Goal: Navigation & Orientation: Understand site structure

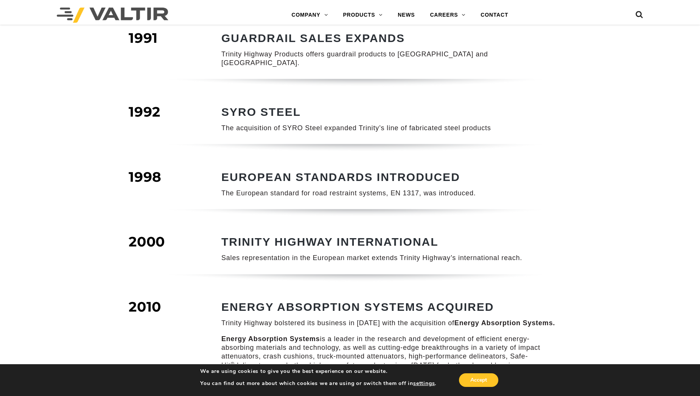
scroll to position [384, 0]
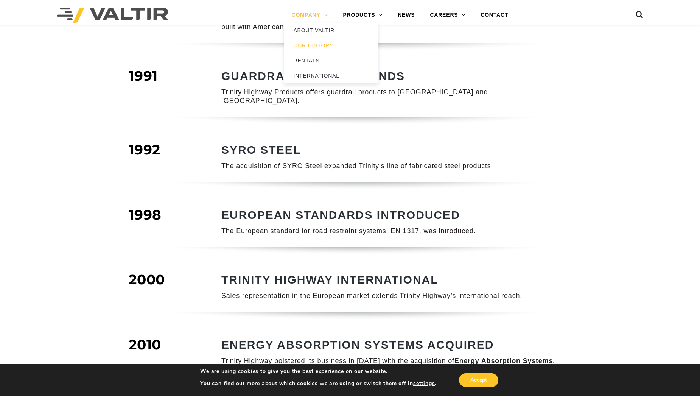
click at [309, 17] on link "COMPANY" at bounding box center [309, 15] width 51 height 15
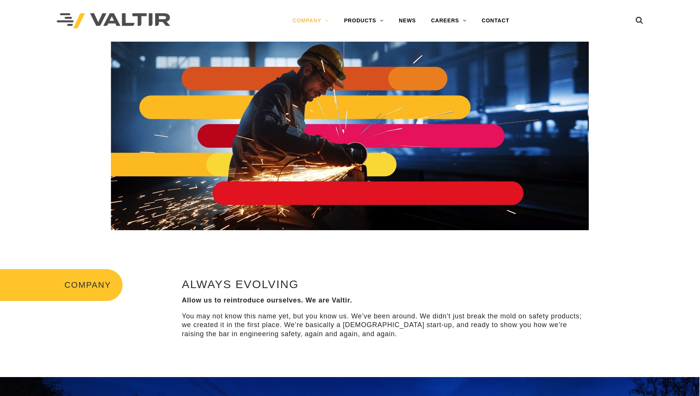
click at [144, 18] on img at bounding box center [114, 21] width 114 height 16
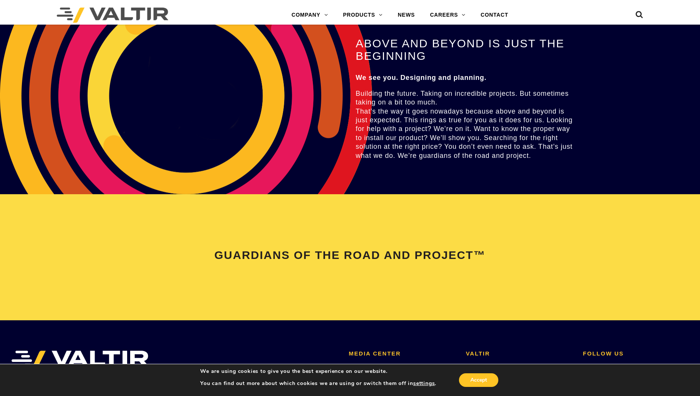
scroll to position [1590, 0]
